Goal: Information Seeking & Learning: Learn about a topic

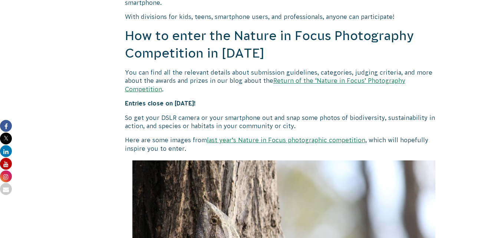
scroll to position [643, 0]
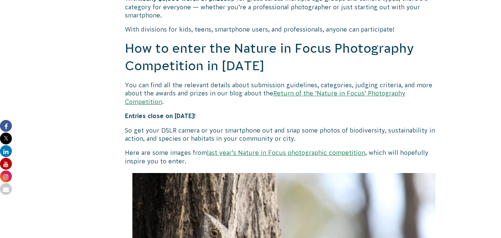
click at [370, 93] on link "Return of the ‘Nature in Focus’ Photography Competition" at bounding box center [265, 97] width 280 height 15
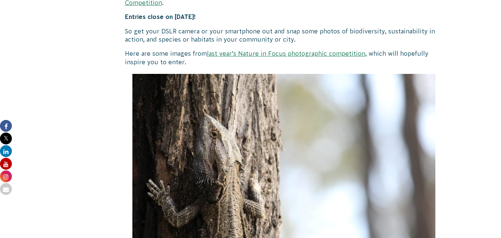
scroll to position [705, 0]
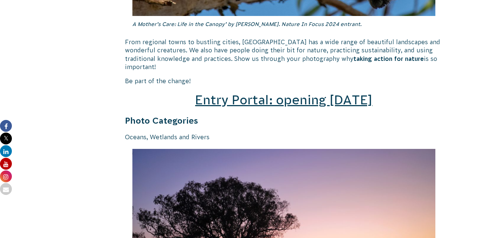
scroll to position [1044, 0]
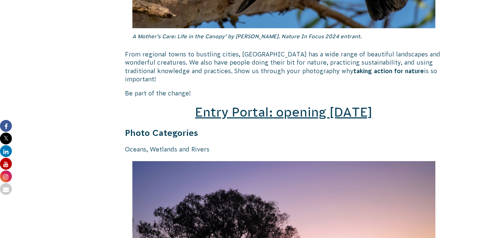
click at [345, 105] on span "Entry Portal: opening [DATE]" at bounding box center [283, 112] width 177 height 14
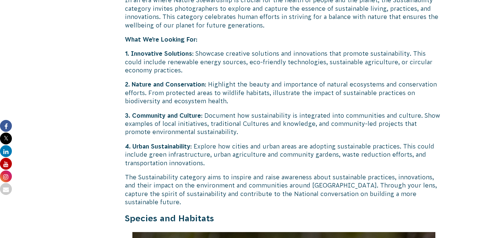
scroll to position [1986, 0]
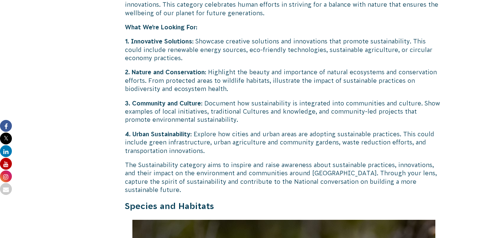
click at [396, 106] on p "3. Community and Culture : Document how sustainability is integrated into commu…" at bounding box center [284, 111] width 318 height 25
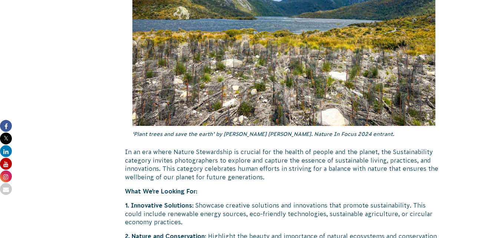
scroll to position [1835, 0]
